Goal: Transaction & Acquisition: Purchase product/service

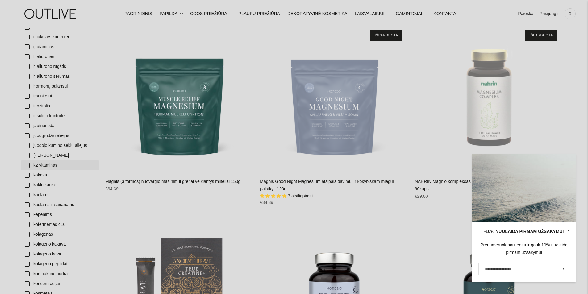
scroll to position [709, 0]
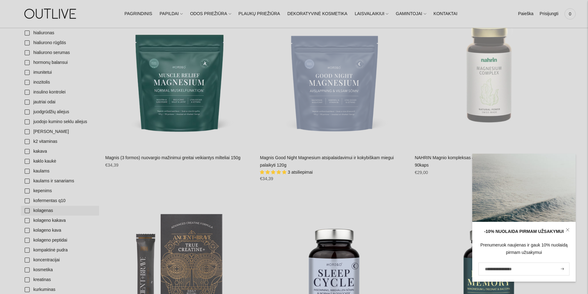
click at [46, 211] on link "kolagenas" at bounding box center [60, 211] width 78 height 10
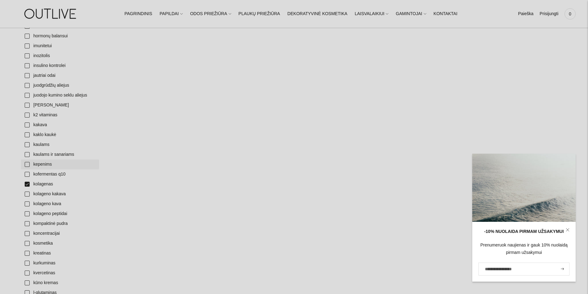
scroll to position [740, 0]
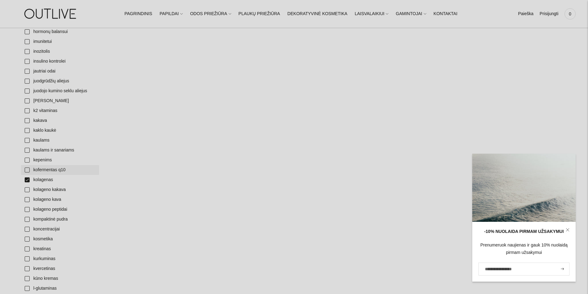
click at [27, 168] on link "kofermentas q10" at bounding box center [60, 170] width 78 height 10
click at [26, 179] on link "kolagenas" at bounding box center [60, 180] width 78 height 10
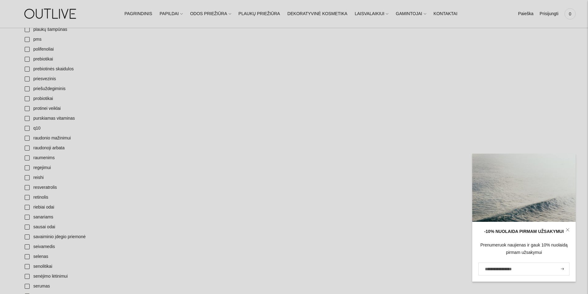
scroll to position [1573, 0]
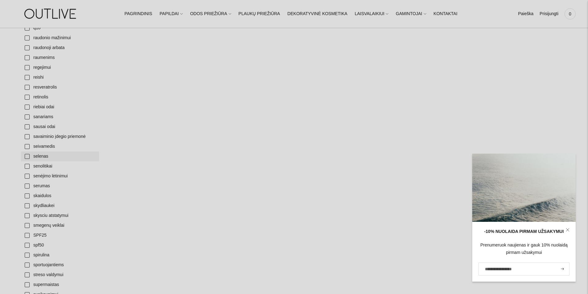
click at [27, 155] on link "selenas" at bounding box center [60, 156] width 78 height 10
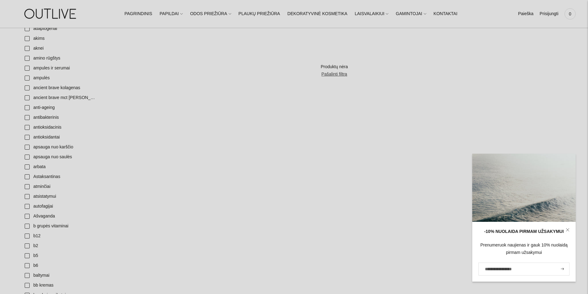
scroll to position [93, 0]
click at [27, 138] on link "antioksidantai" at bounding box center [60, 137] width 78 height 10
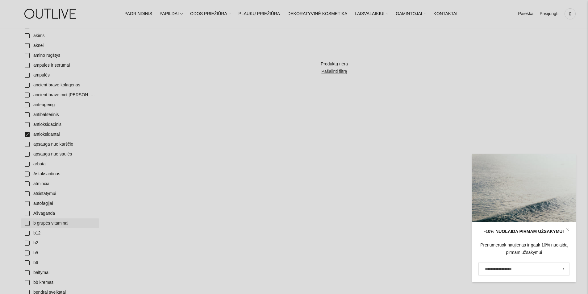
scroll to position [154, 0]
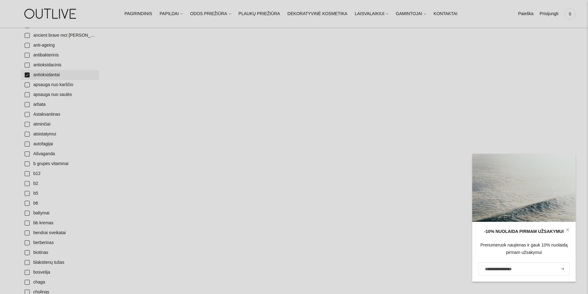
click at [27, 75] on link "antioksidantai" at bounding box center [60, 75] width 78 height 10
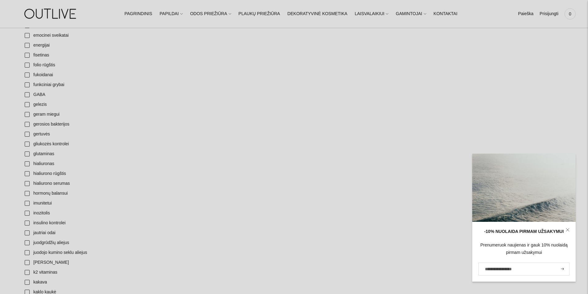
scroll to position [586, 0]
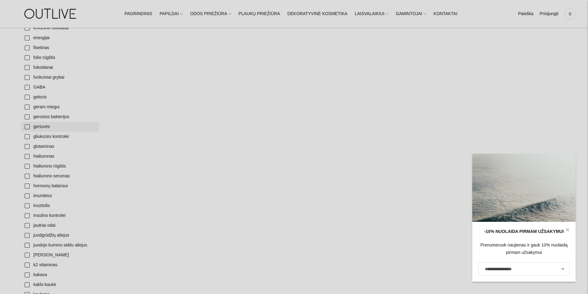
click at [25, 127] on link "gertuvės" at bounding box center [60, 127] width 78 height 10
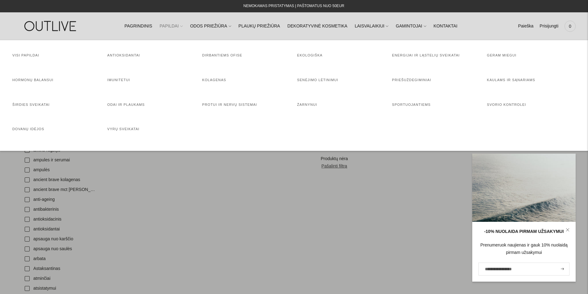
click at [177, 27] on link "PAPILDAI" at bounding box center [170, 26] width 23 height 14
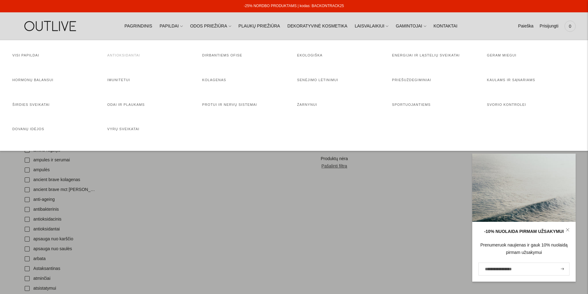
click at [116, 54] on link "Antioksidantai" at bounding box center [123, 55] width 33 height 4
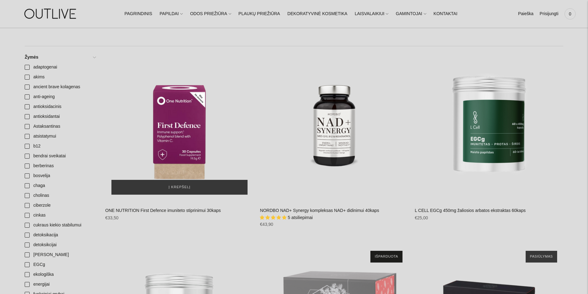
scroll to position [154, 0]
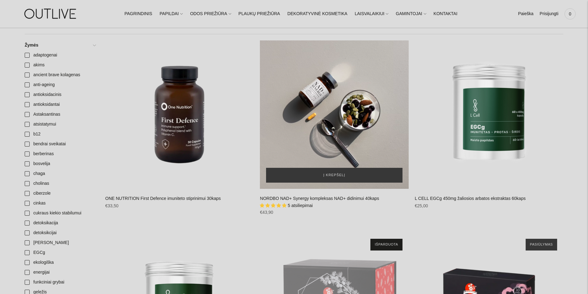
click at [303, 123] on div "NORDBO NAD+ Synergy kompleksas NAD+ didinimui 40kaps\a" at bounding box center [334, 114] width 148 height 148
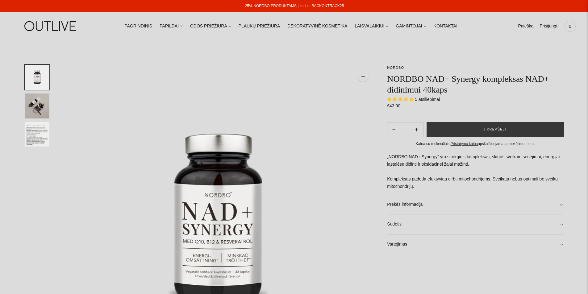
select select "**********"
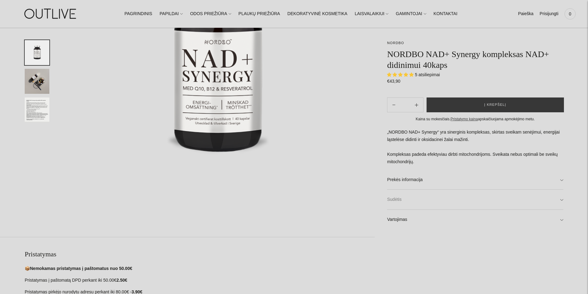
scroll to position [154, 0]
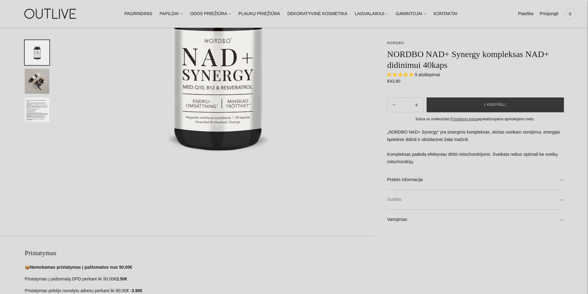
click at [395, 201] on link "Sudėtis" at bounding box center [475, 200] width 176 height 20
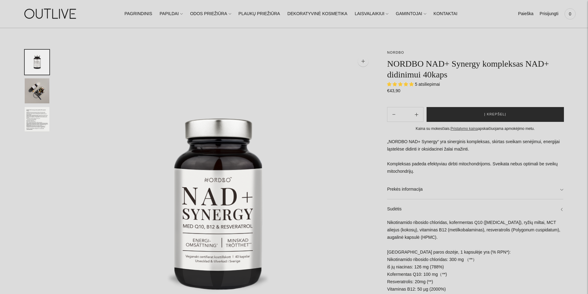
scroll to position [0, 0]
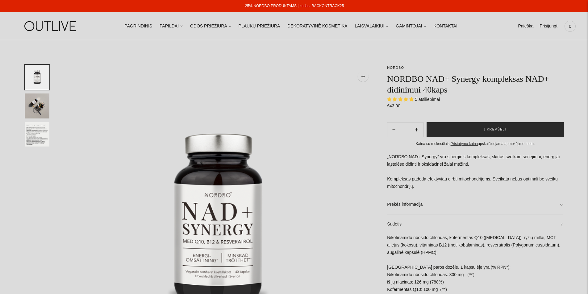
click at [467, 127] on button "Į krepšelį" at bounding box center [494, 129] width 137 height 15
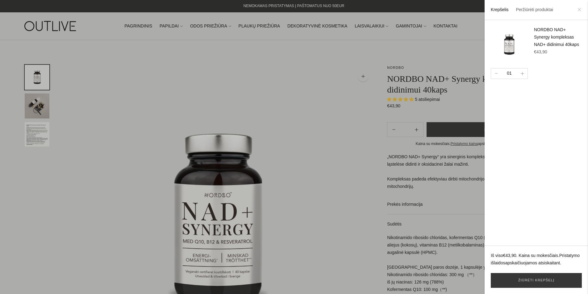
click at [578, 10] on icon at bounding box center [579, 10] width 4 height 4
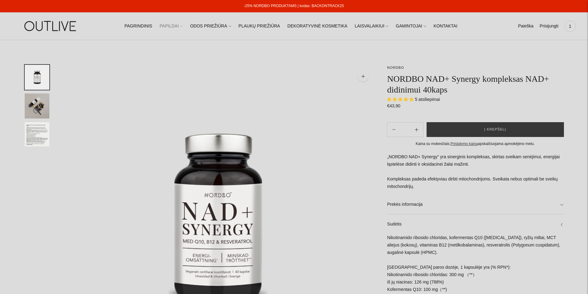
click at [177, 25] on link "PAPILDAI" at bounding box center [170, 26] width 23 height 14
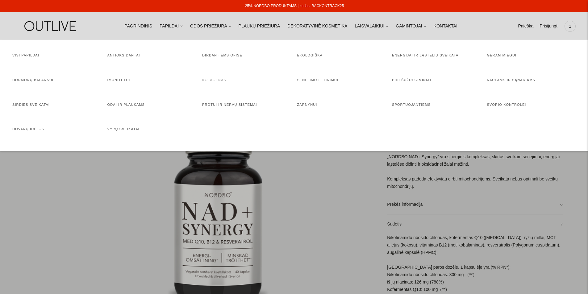
click at [213, 80] on link "Kolagenas" at bounding box center [214, 80] width 24 height 4
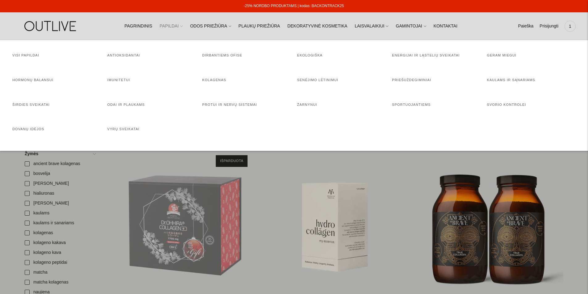
click at [174, 27] on link "PAPILDAI" at bounding box center [170, 26] width 23 height 14
click at [406, 79] on link "Priešuždegiminiai" at bounding box center [411, 80] width 39 height 4
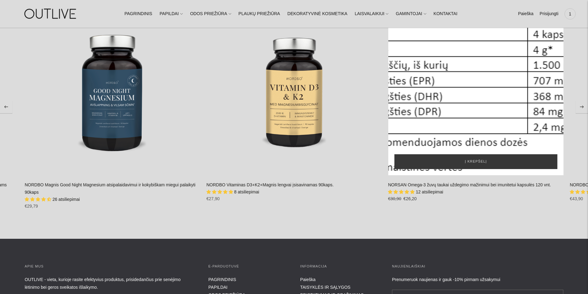
scroll to position [2838, 0]
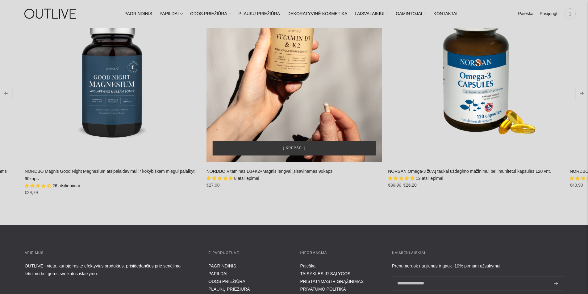
click at [337, 89] on div "NORDBO Vitaminas D3+K2+Magnis lengvai įsisavinamas 90kaps.\a" at bounding box center [294, 74] width 176 height 176
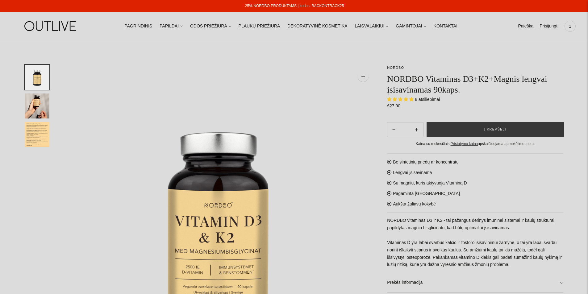
select select "**********"
click at [453, 129] on button "Į krepšelį" at bounding box center [494, 129] width 137 height 15
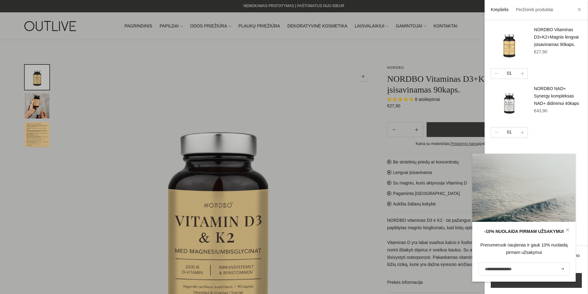
click at [179, 28] on div at bounding box center [294, 147] width 588 height 294
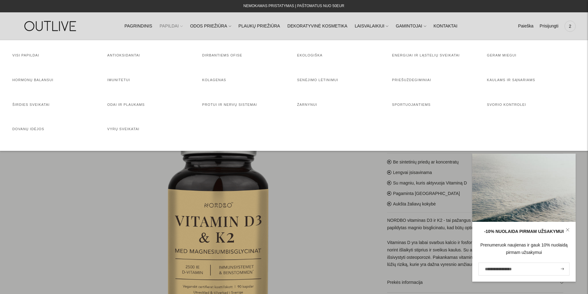
click at [178, 27] on link "PAPILDAI" at bounding box center [170, 26] width 23 height 14
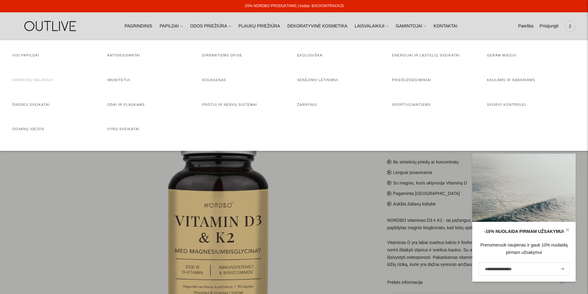
click at [25, 80] on link "Hormonų balansui" at bounding box center [32, 80] width 41 height 4
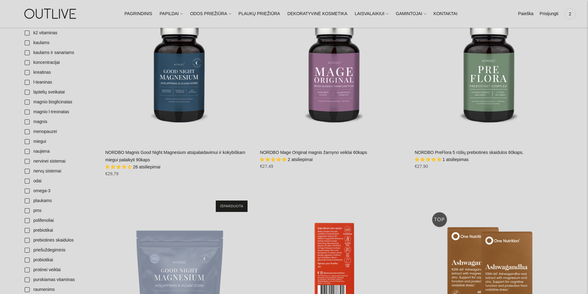
scroll to position [308, 0]
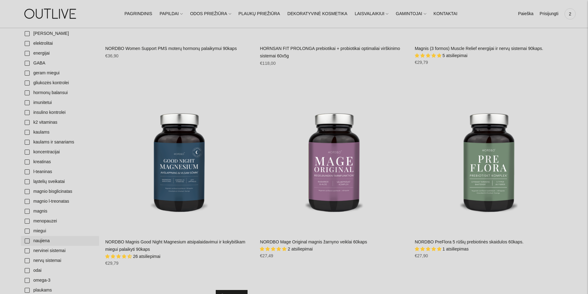
click at [26, 239] on link "naujiena" at bounding box center [60, 241] width 78 height 10
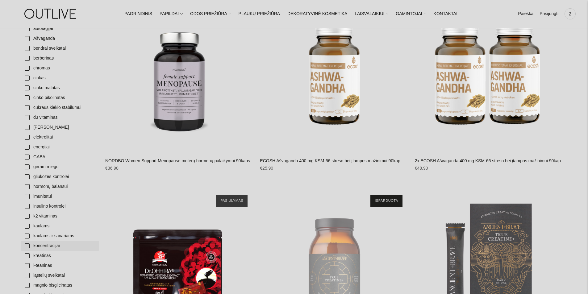
scroll to position [308, 0]
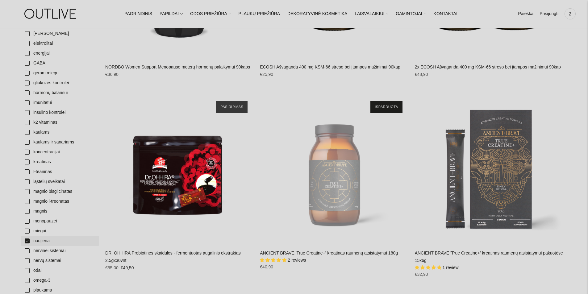
click at [26, 240] on link "naujiena" at bounding box center [60, 241] width 78 height 10
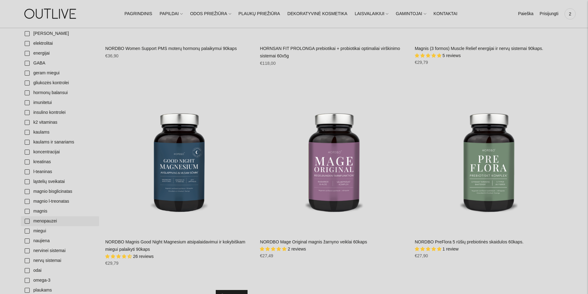
click at [27, 221] on link "menopauzei" at bounding box center [60, 221] width 78 height 10
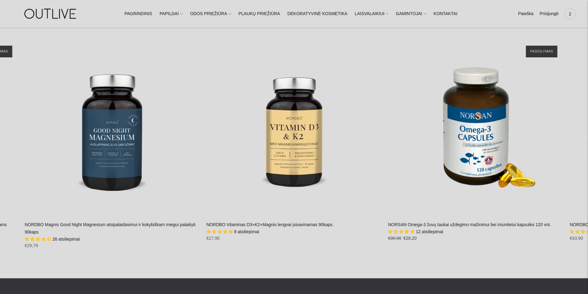
scroll to position [2468, 0]
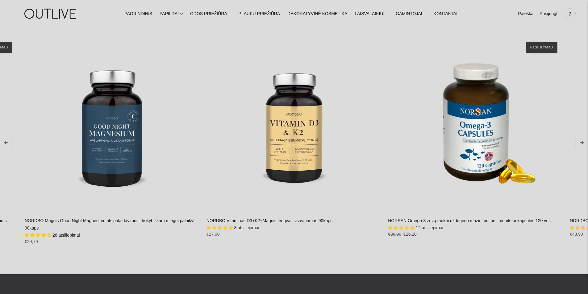
click at [243, 231] on div "Regular price €27,90 Regular price Kaina su nuolaida €27,90 Unit price / per" at bounding box center [294, 237] width 176 height 12
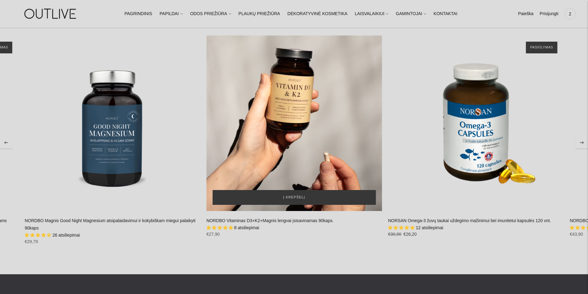
click at [263, 121] on div "NORDBO Vitaminas D3+K2+Magnis lengvai įsisavinamas 90kaps.\a" at bounding box center [294, 123] width 176 height 176
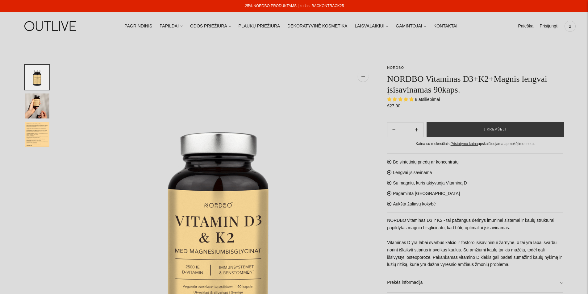
select select "**********"
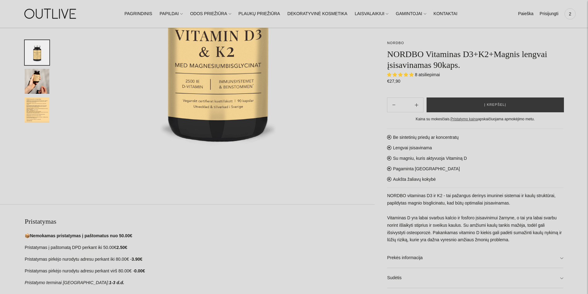
scroll to position [185, 0]
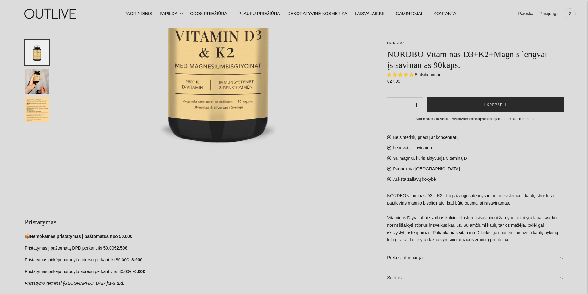
click at [462, 103] on button "Į krepšelį" at bounding box center [494, 104] width 137 height 15
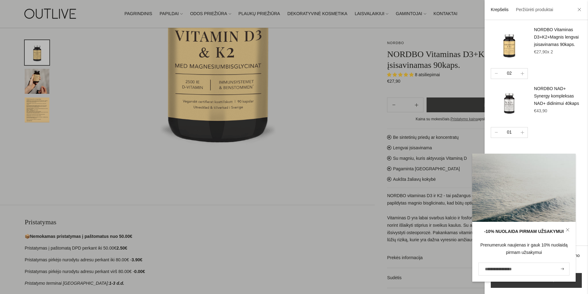
click at [492, 268] on input "El. pašto adresas" at bounding box center [523, 268] width 91 height 13
click at [486, 268] on input "El. pašto adresas" at bounding box center [523, 268] width 91 height 13
click at [482, 271] on input "El. pašto adresas" at bounding box center [523, 268] width 91 height 13
click at [561, 269] on icon "submit" at bounding box center [561, 269] width 3 height 2
click at [488, 267] on input "El. pašto adresas" at bounding box center [523, 268] width 91 height 13
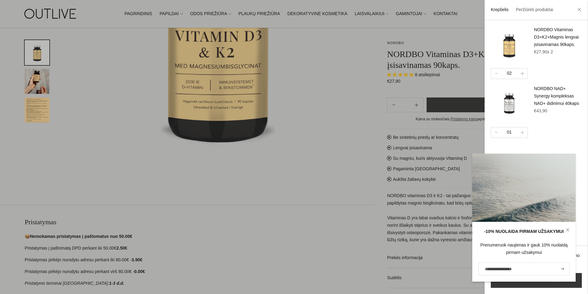
click at [491, 269] on input "El. pašto adresas" at bounding box center [523, 268] width 91 height 13
click at [580, 8] on icon at bounding box center [579, 10] width 4 height 4
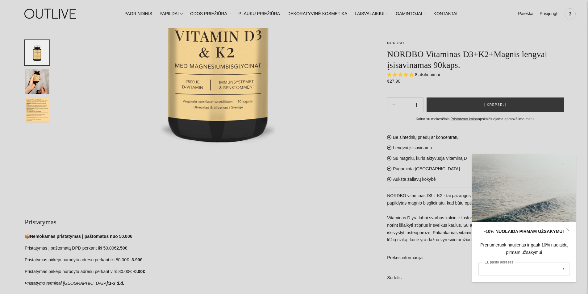
click at [484, 269] on input "El. pašto adresas" at bounding box center [523, 268] width 91 height 13
type input "**********"
click at [561, 269] on icon "submit" at bounding box center [561, 269] width 3 height 2
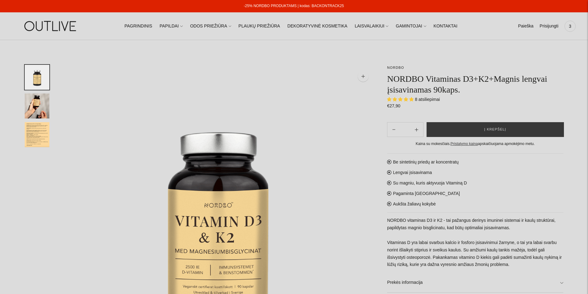
select select "**********"
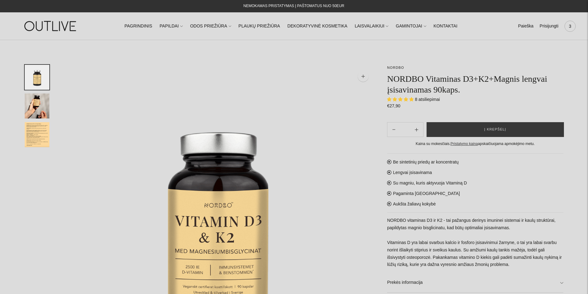
click at [571, 25] on span "3" at bounding box center [569, 26] width 9 height 9
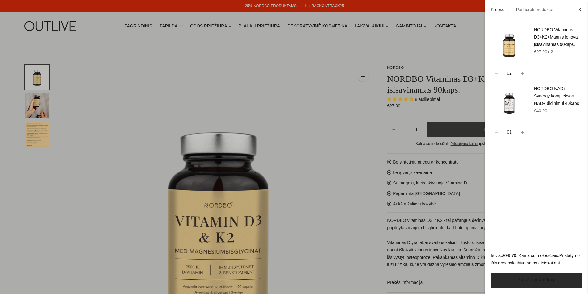
click at [525, 281] on link "Žiūrėti krepšelį" at bounding box center [535, 280] width 91 height 15
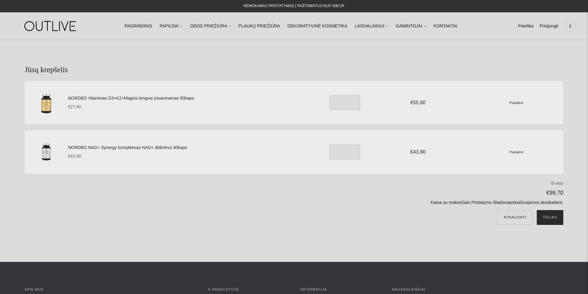
click at [550, 219] on button "Toliau" at bounding box center [549, 217] width 27 height 15
